Goal: Task Accomplishment & Management: Manage account settings

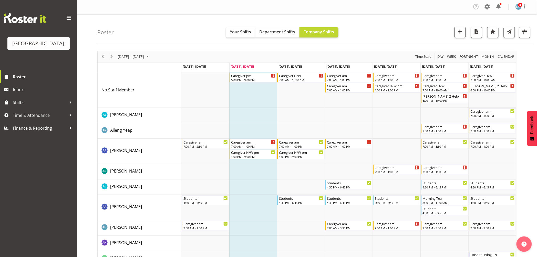
click at [249, 6] on nav "Company Settings Roles & Skills Tasks Jobs Employees Locations & Departments Ac…" at bounding box center [307, 7] width 450 height 8
click at [287, 9] on span at bounding box center [499, 7] width 8 height 8
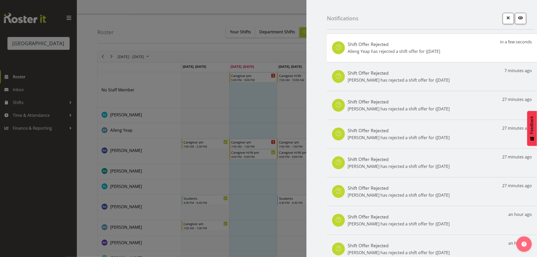
click at [53, 170] on div at bounding box center [268, 128] width 537 height 257
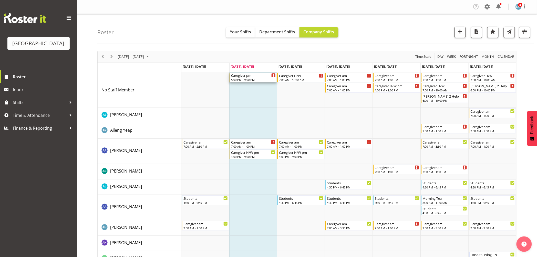
click at [253, 77] on div "Caregiver pm" at bounding box center [253, 75] width 45 height 5
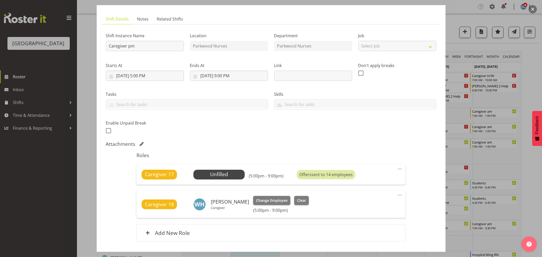
scroll to position [57, 0]
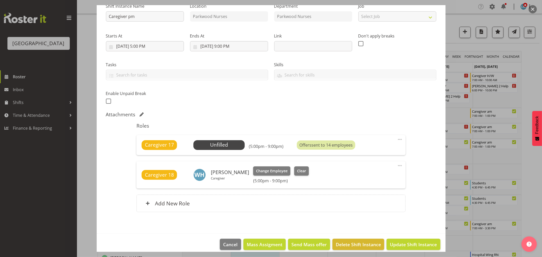
click at [47, 170] on div at bounding box center [271, 128] width 542 height 257
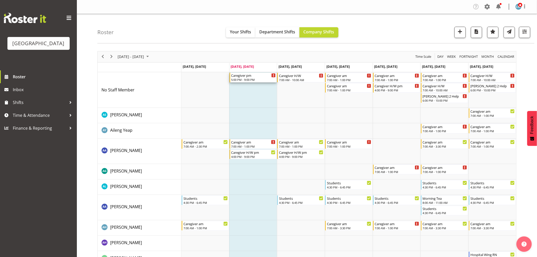
click at [258, 75] on div "Caregiver pm" at bounding box center [253, 75] width 45 height 5
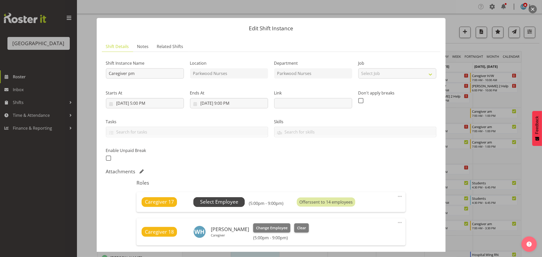
click at [218, 170] on span "Select Employee" at bounding box center [219, 201] width 38 height 7
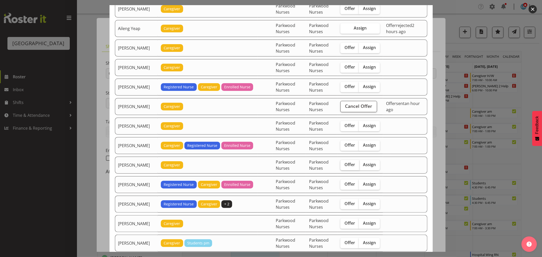
click at [287, 166] on span "Offer" at bounding box center [349, 164] width 11 height 5
click at [287, 166] on input "Offer" at bounding box center [341, 164] width 3 height 3
checkbox input "true"
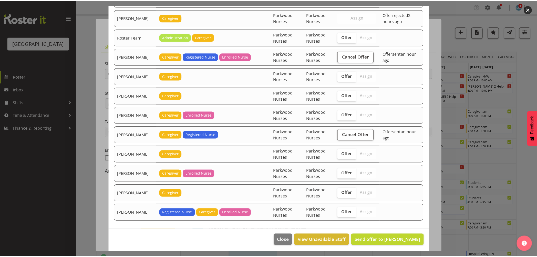
scroll to position [851, 0]
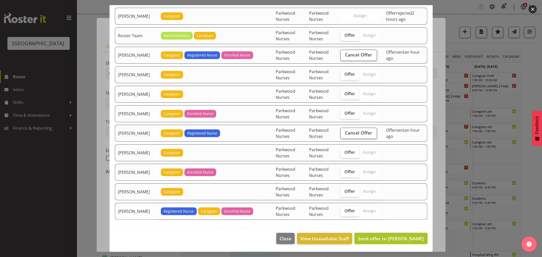
click at [287, 170] on span "Send offer to [PERSON_NAME]" at bounding box center [391, 238] width 66 height 6
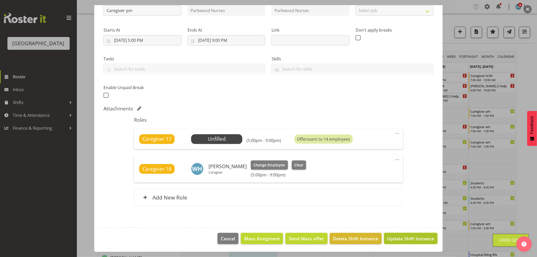
click at [287, 170] on span "Update Shift Instance" at bounding box center [411, 238] width 47 height 7
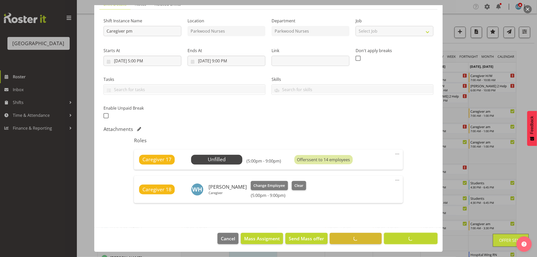
scroll to position [42, 0]
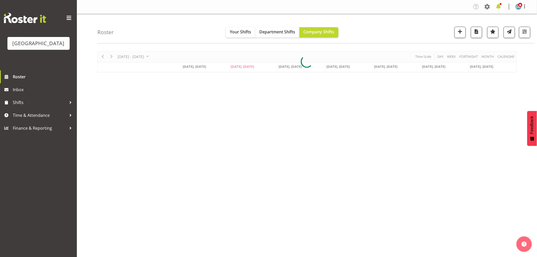
click at [500, 7] on span at bounding box center [499, 7] width 8 height 8
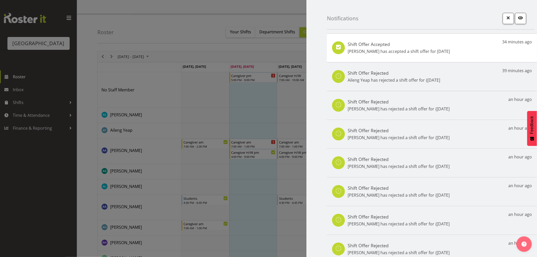
click at [481, 47] on div "Shift Offer Accepted Mary Smith has accepted a shift offer for 16th Sep 34 minu…" at bounding box center [432, 47] width 210 height 29
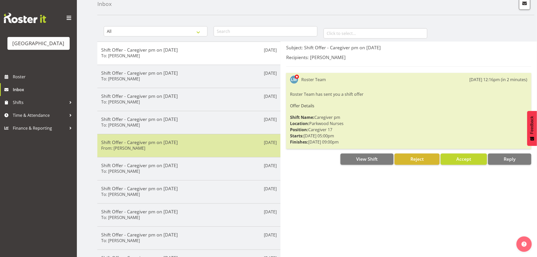
scroll to position [65, 0]
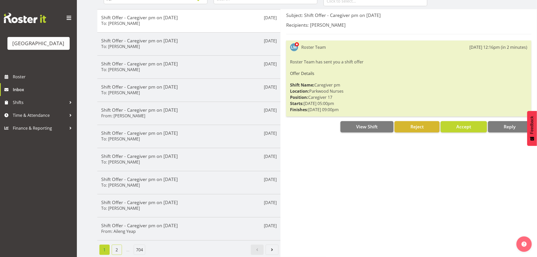
click at [122, 245] on link "2" at bounding box center [117, 249] width 10 height 10
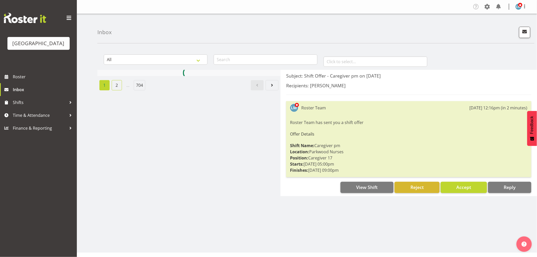
scroll to position [0, 0]
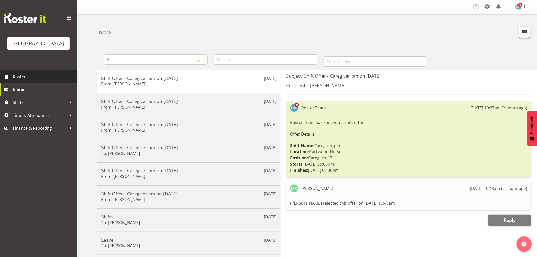
click at [28, 80] on span "Roster" at bounding box center [44, 77] width 62 height 8
